Goal: Information Seeking & Learning: Understand process/instructions

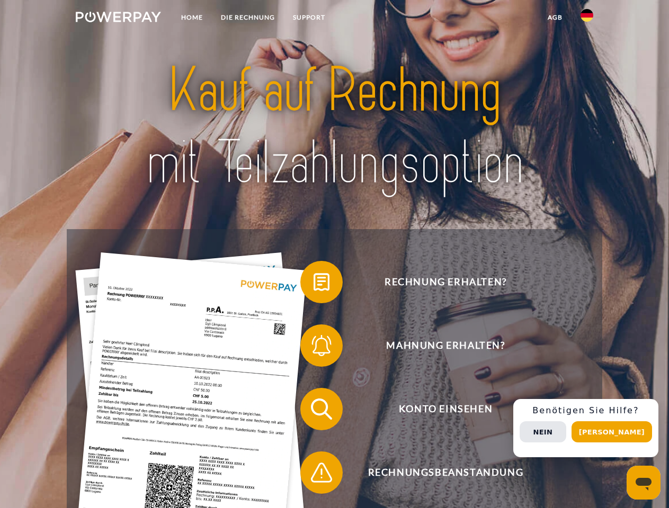
click at [118, 19] on img at bounding box center [118, 17] width 85 height 11
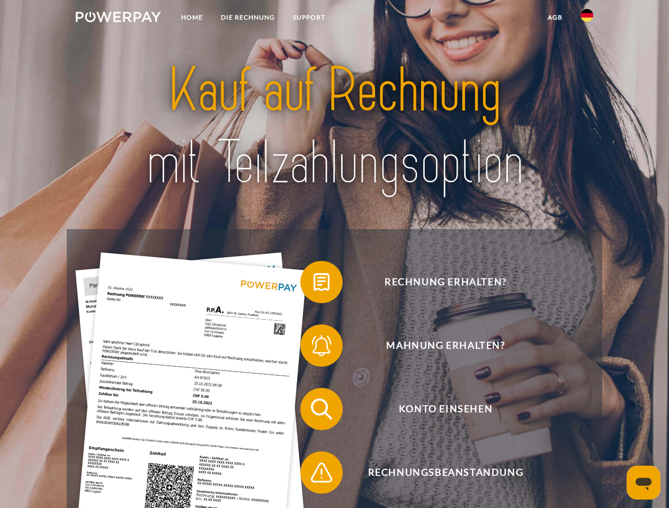
click at [586, 19] on img at bounding box center [586, 15] width 13 height 13
click at [554, 17] on link "agb" at bounding box center [554, 17] width 33 height 19
click at [313, 284] on span at bounding box center [305, 282] width 53 height 53
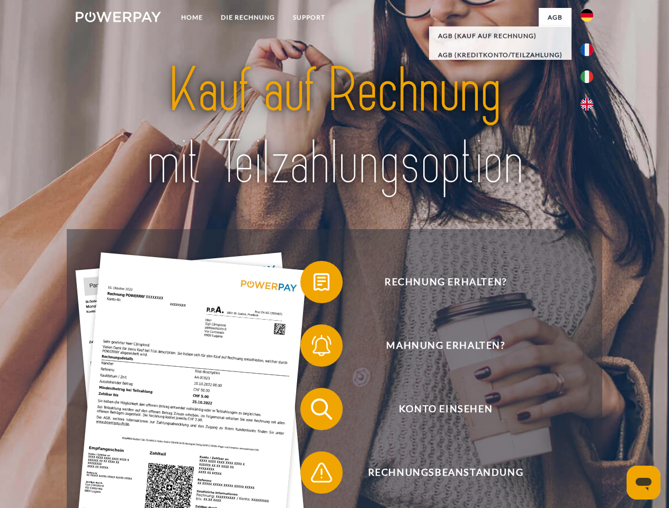
click at [313, 348] on span at bounding box center [305, 345] width 53 height 53
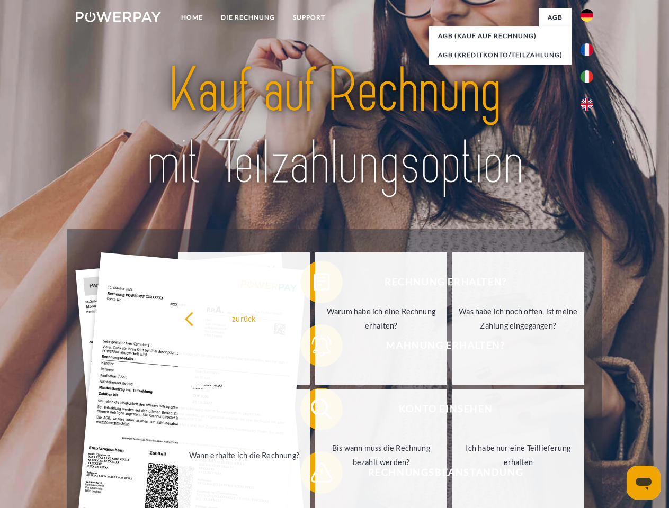
click at [315, 411] on link "Bis wann muss die Rechnung bezahlt werden?" at bounding box center [381, 455] width 132 height 132
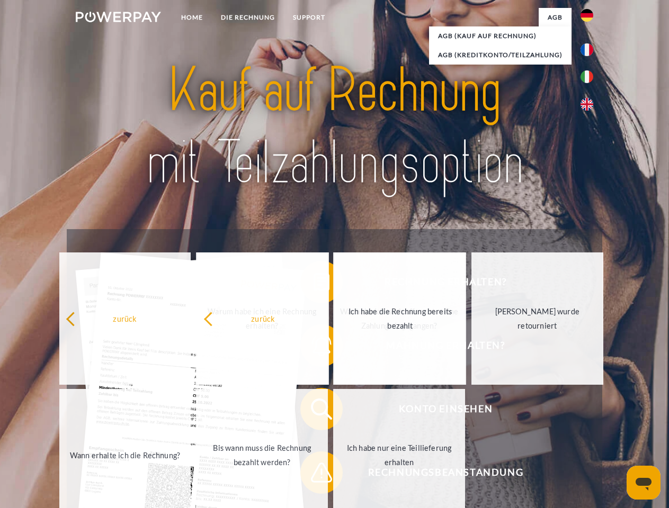
click at [313, 475] on span at bounding box center [305, 472] width 53 height 53
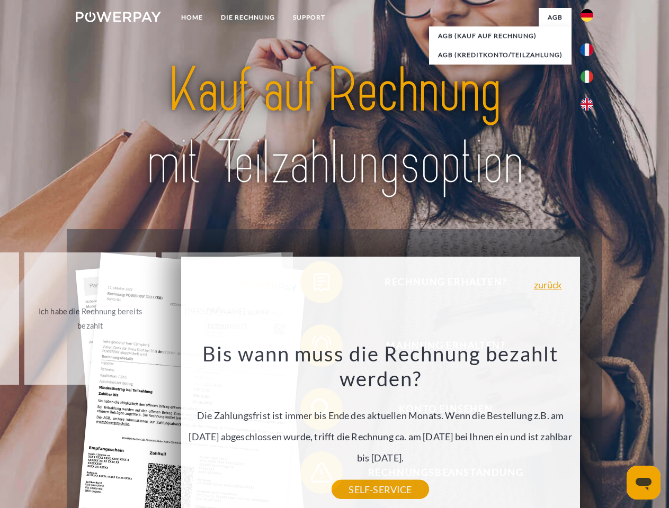
click at [589, 428] on div "Rechnung erhalten? Mahnung erhalten? Konto einsehen" at bounding box center [334, 440] width 535 height 423
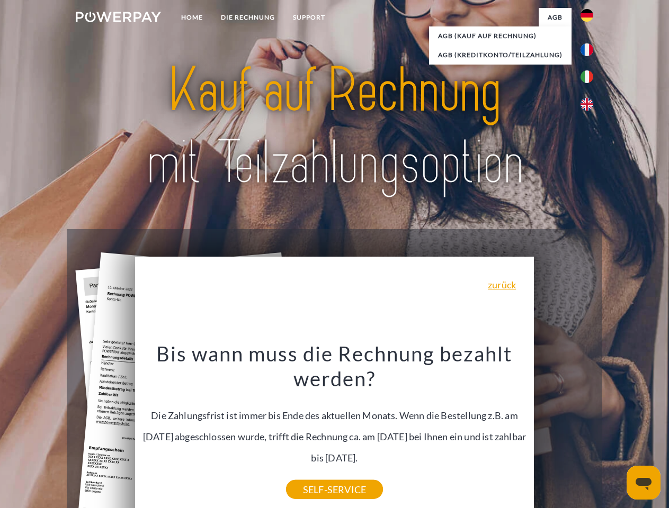
click at [563, 430] on span "Konto einsehen" at bounding box center [444, 409] width 259 height 42
click at [615, 432] on header "Home DIE RECHNUNG SUPPORT" at bounding box center [334, 365] width 669 height 731
